Goal: Register for event/course

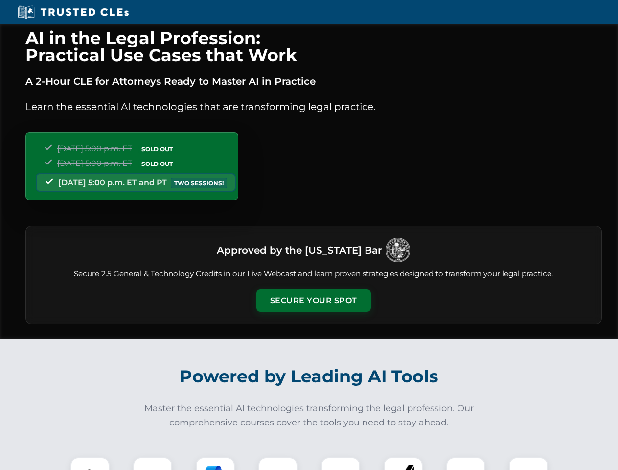
click at [313, 301] on button "Secure Your Spot" at bounding box center [314, 300] width 115 height 23
click at [90, 464] on img at bounding box center [90, 477] width 28 height 28
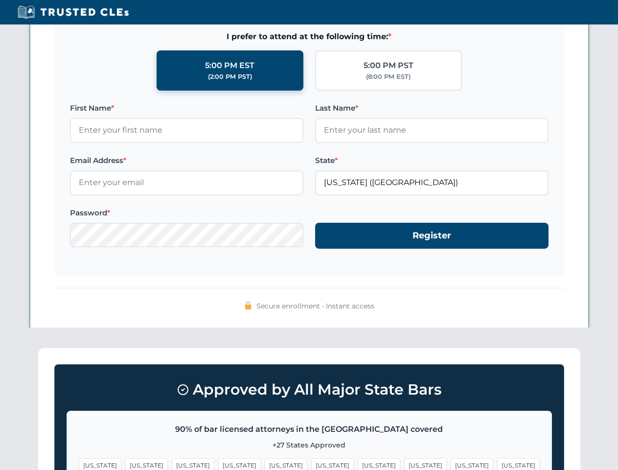
click at [358, 464] on span "[US_STATE]" at bounding box center [379, 465] width 43 height 14
click at [451, 464] on span "[US_STATE]" at bounding box center [472, 465] width 43 height 14
